Goal: Transaction & Acquisition: Purchase product/service

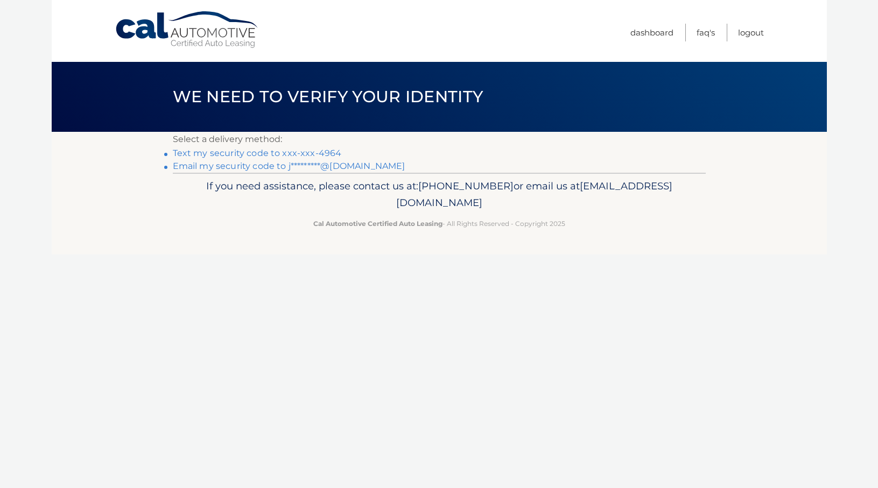
click at [304, 156] on link "Text my security code to xxx-xxx-4964" at bounding box center [257, 153] width 169 height 10
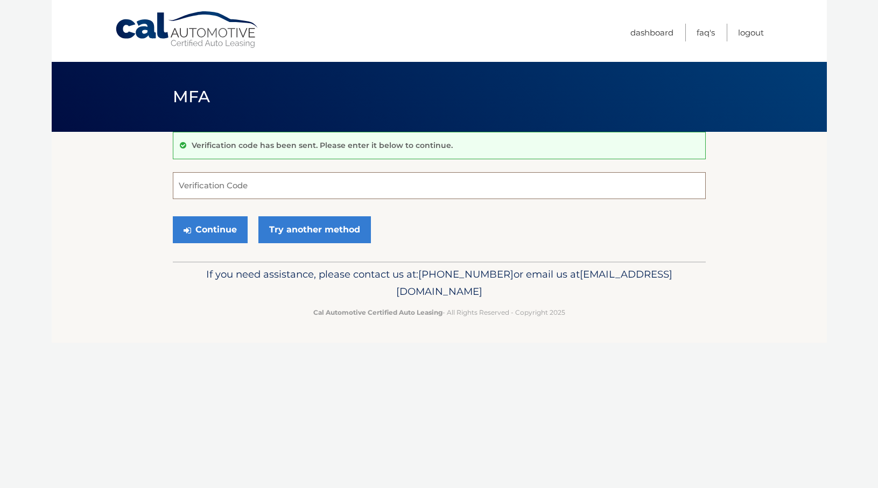
click at [266, 188] on input "Verification Code" at bounding box center [439, 185] width 533 height 27
type input "076095"
click at [225, 240] on button "Continue" at bounding box center [210, 230] width 75 height 27
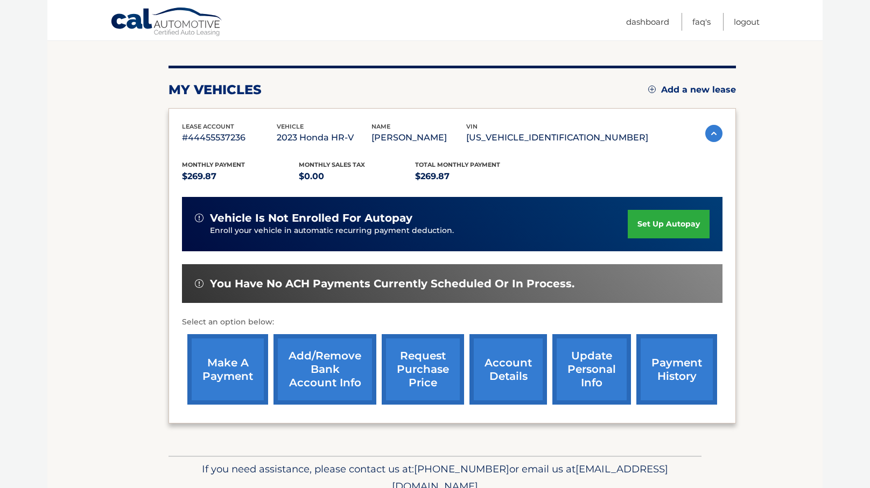
scroll to position [167, 0]
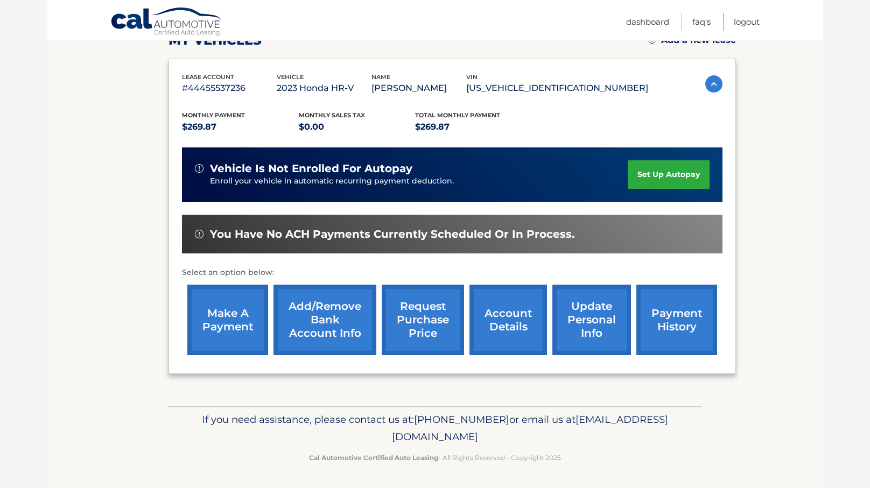
click at [233, 322] on link "make a payment" at bounding box center [227, 320] width 81 height 71
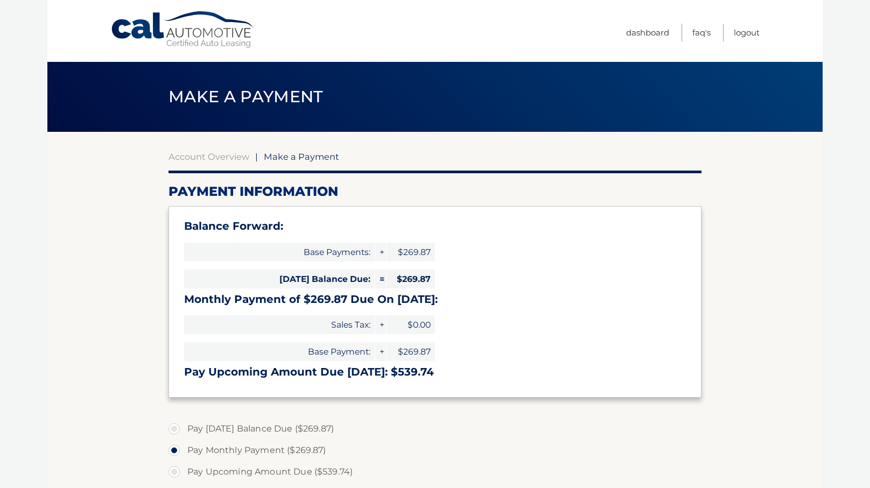
select select "NDYyZjM2ZmYtZjQ5NS00YWQzLWE0M2UtMzQ3M2UzNWIyZjM4"
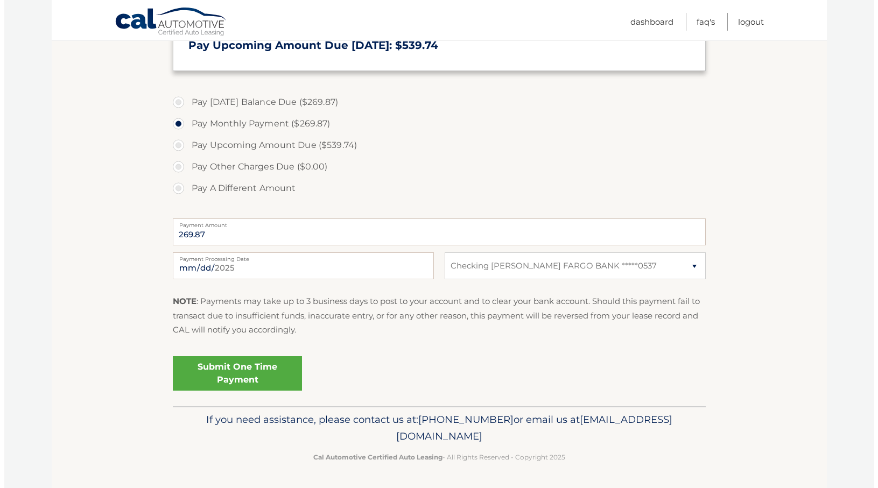
scroll to position [359, 0]
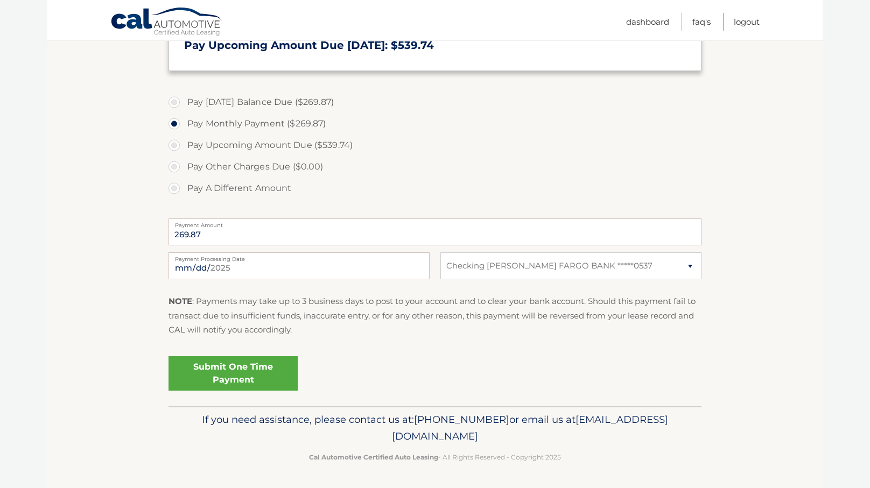
click at [273, 391] on link "Submit One Time Payment" at bounding box center [233, 374] width 129 height 34
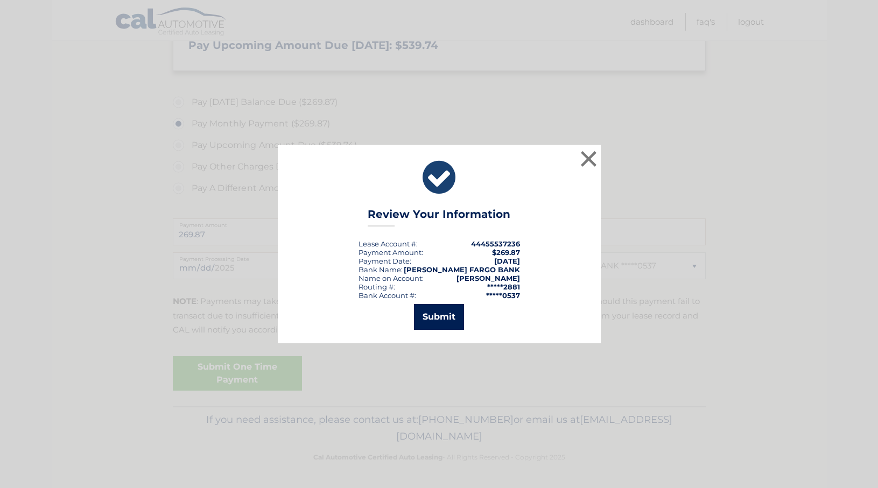
click at [437, 313] on button "Submit" at bounding box center [439, 317] width 50 height 26
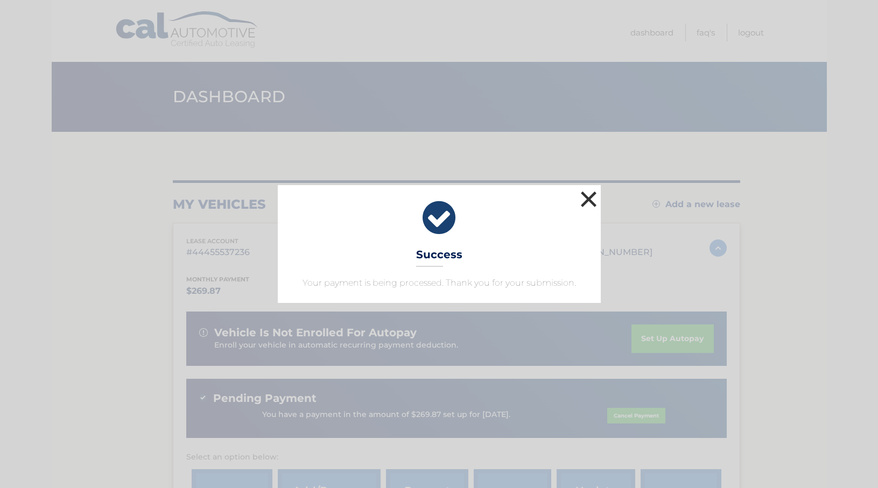
click at [583, 188] on button "×" at bounding box center [589, 199] width 22 height 22
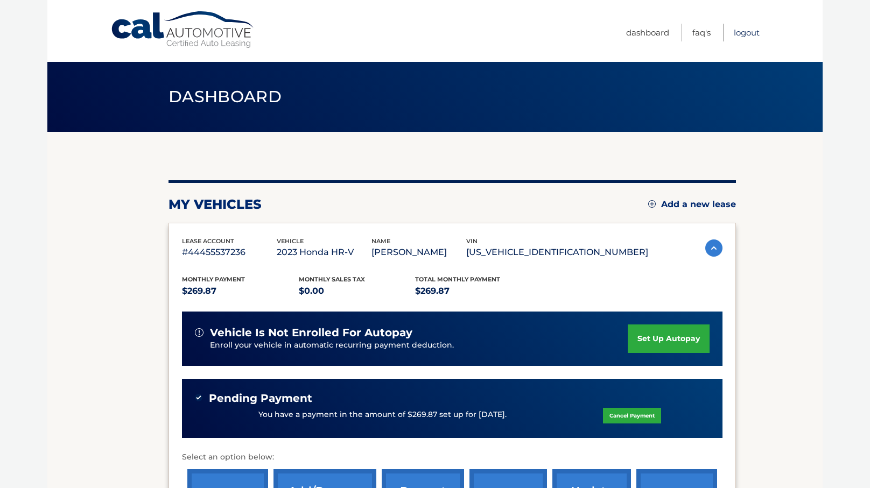
click at [738, 34] on link "Logout" at bounding box center [747, 33] width 26 height 18
